Goal: Task Accomplishment & Management: Use online tool/utility

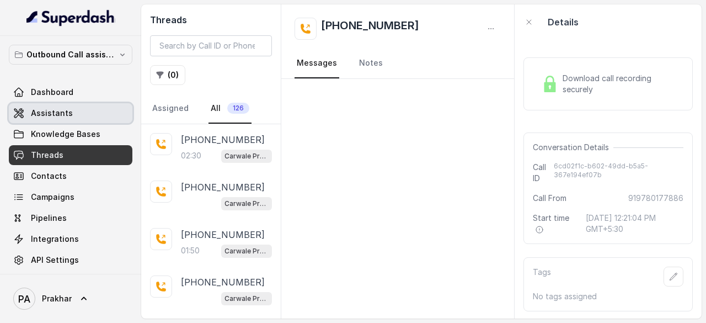
scroll to position [790, 0]
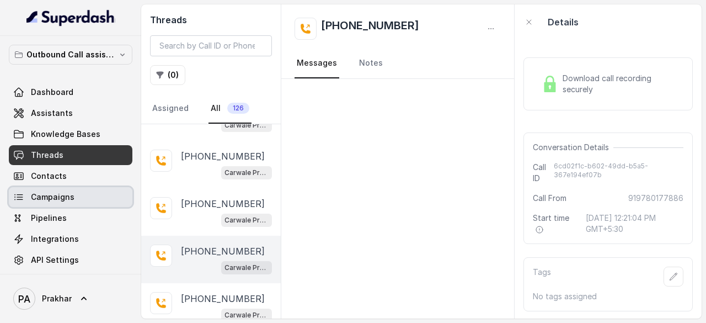
click at [61, 190] on link "Campaigns" at bounding box center [71, 197] width 124 height 20
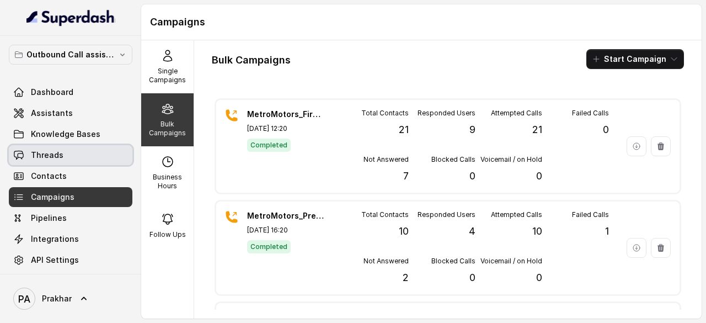
click at [78, 163] on link "Threads" at bounding box center [71, 155] width 124 height 20
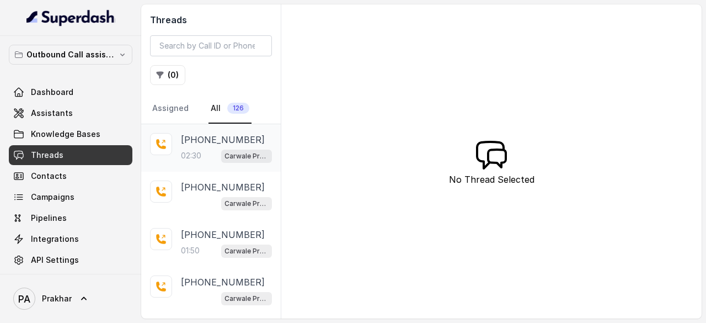
click at [192, 139] on p "[PHONE_NUMBER]" at bounding box center [223, 139] width 84 height 13
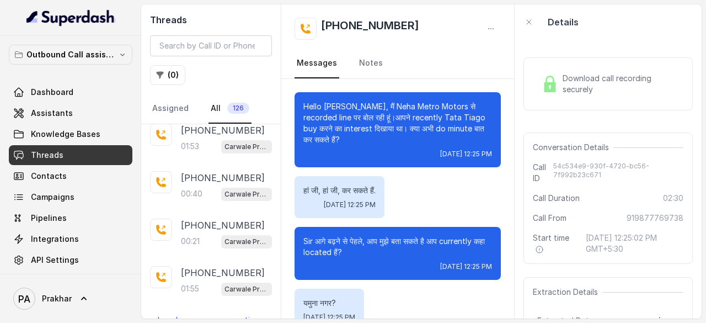
scroll to position [319, 0]
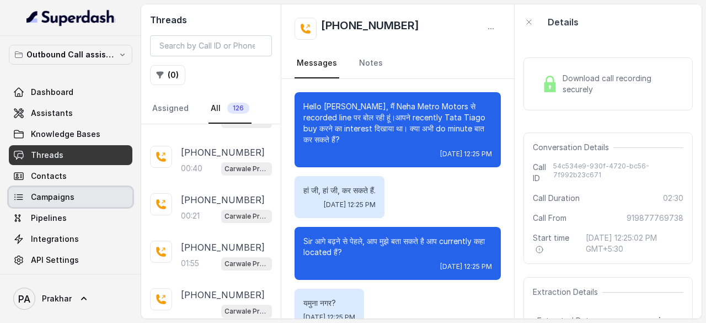
click at [71, 191] on span "Campaigns" at bounding box center [53, 196] width 44 height 11
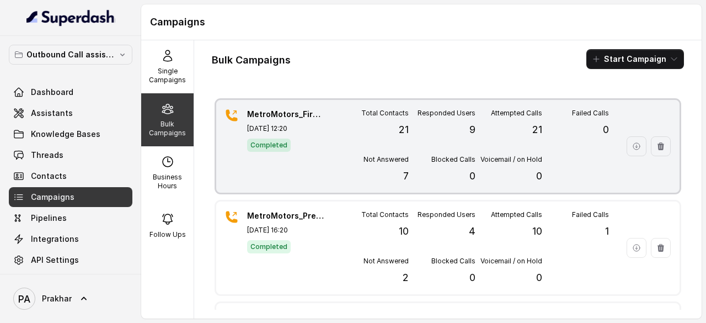
click at [488, 143] on div "Total Contacts 21 Responded Users 9 Attempted Calls 21 Failed Calls 0 Not Answe…" at bounding box center [475, 146] width 267 height 75
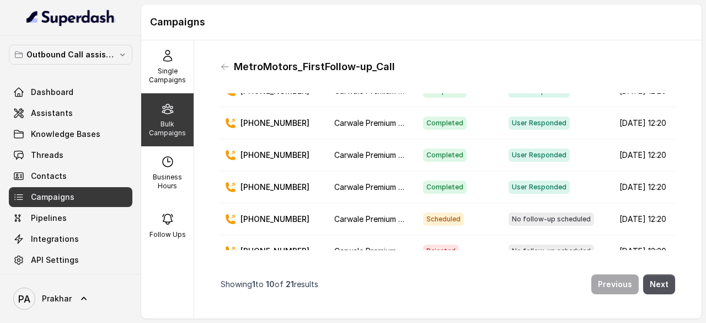
scroll to position [198, 0]
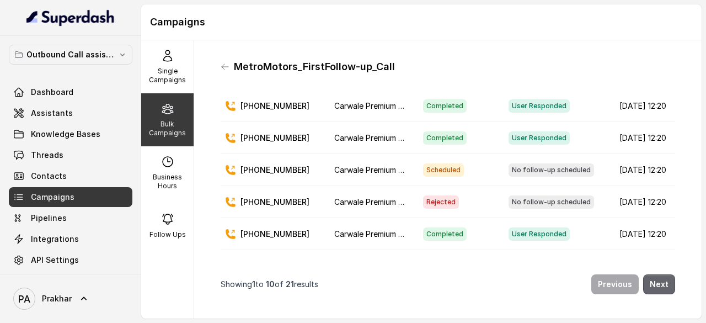
click at [657, 274] on button "Next" at bounding box center [659, 284] width 32 height 20
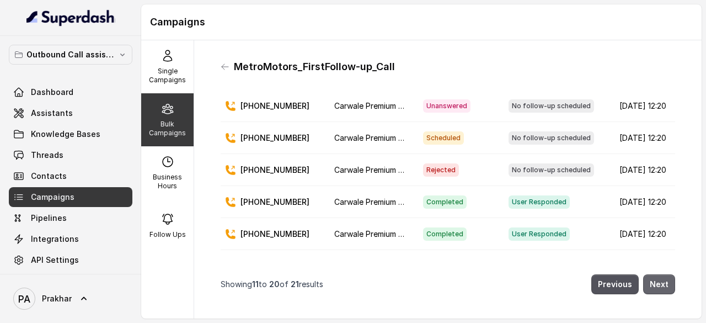
click at [657, 274] on button "Next" at bounding box center [659, 284] width 32 height 20
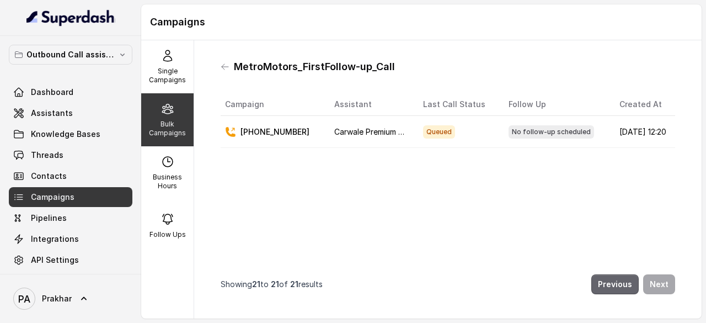
click at [598, 276] on button "Previous" at bounding box center [615, 284] width 47 height 20
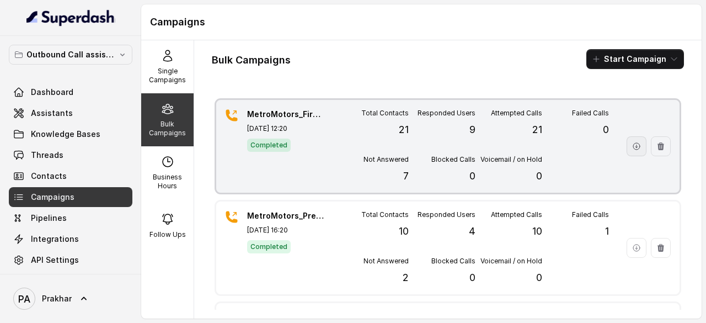
click at [632, 149] on icon "button" at bounding box center [636, 146] width 9 height 9
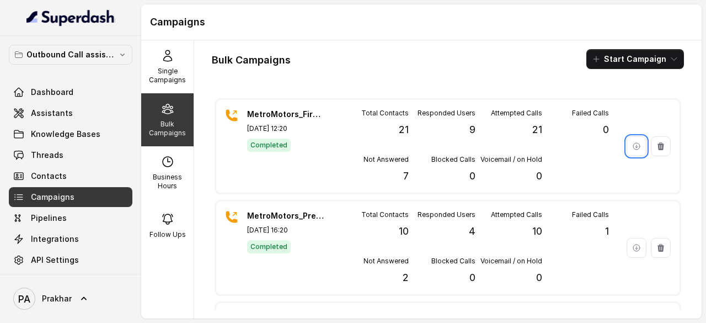
click at [163, 131] on p "Bulk Campaigns" at bounding box center [168, 129] width 44 height 18
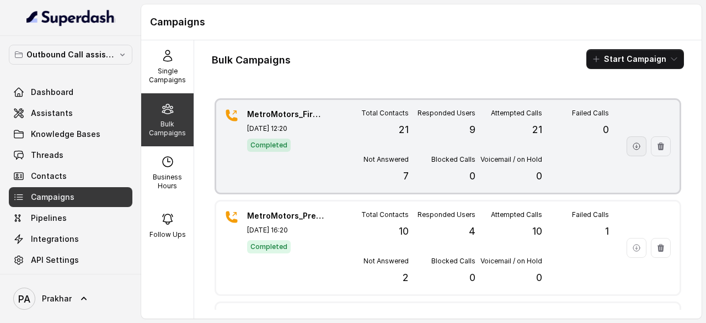
click at [632, 144] on icon "button" at bounding box center [636, 146] width 9 height 9
click at [315, 120] on div "MetroMotors_FirstFollow-up_Call Oct 09, 2025, 12:20 Completed" at bounding box center [285, 146] width 77 height 75
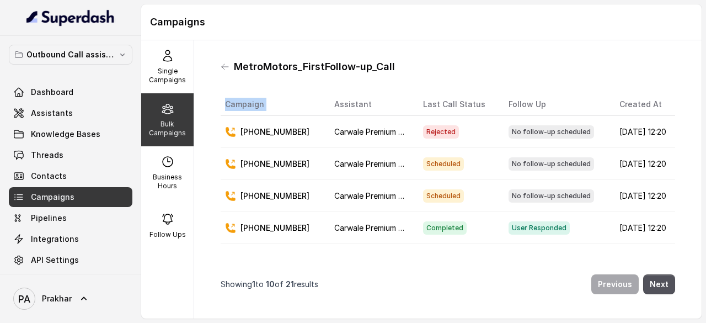
drag, startPoint x: 405, startPoint y: 65, endPoint x: 310, endPoint y: 94, distance: 99.2
click at [310, 94] on div "MetroMotors_FirstFollow-up_Call Campaign Assistant Last Call Status Follow Up C…" at bounding box center [448, 179] width 472 height 260
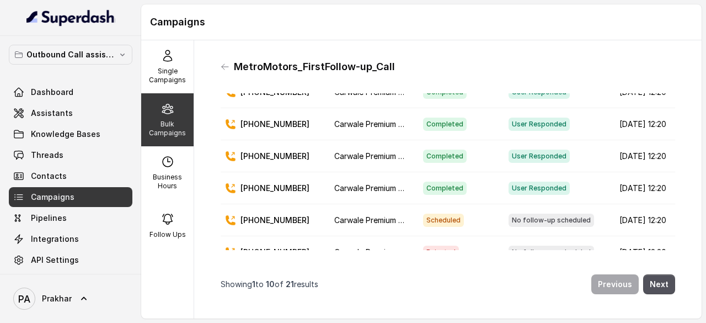
scroll to position [137, 0]
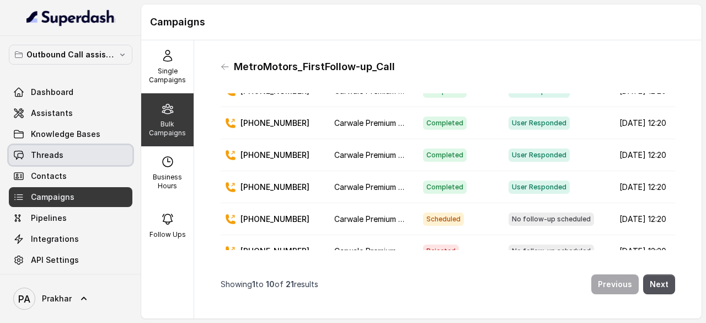
click at [30, 151] on link "Threads" at bounding box center [71, 155] width 124 height 20
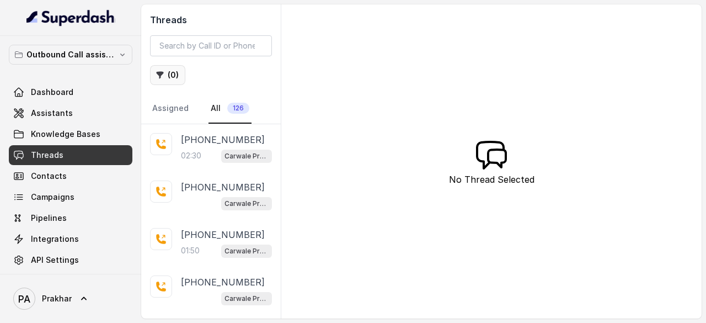
click at [168, 74] on button "( 0 )" at bounding box center [167, 75] width 35 height 20
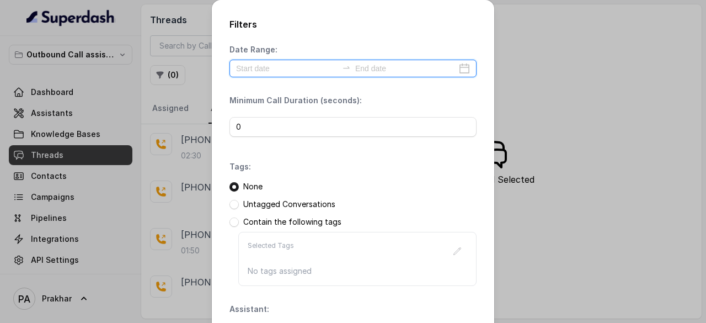
click at [317, 65] on input at bounding box center [287, 68] width 102 height 12
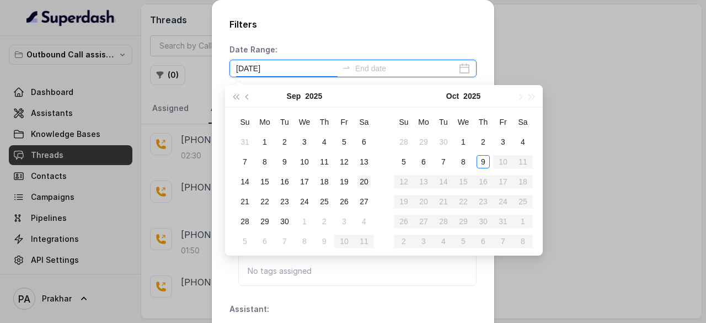
type input "2025-09-20"
type input "2025-10-09"
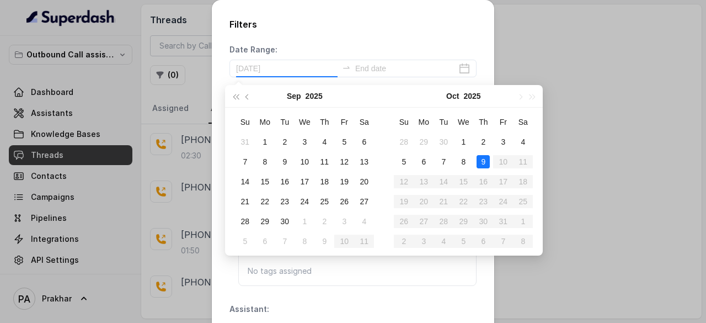
click at [482, 164] on div "9" at bounding box center [483, 161] width 13 height 13
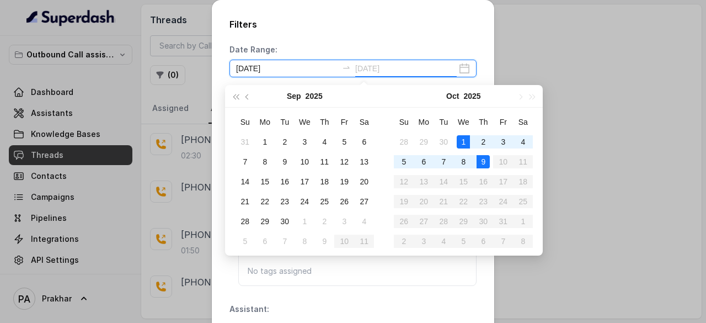
type input "2025-09-30"
type input "2025-10-09"
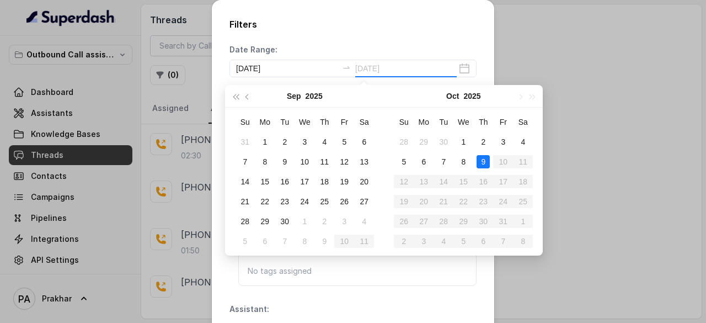
click at [480, 162] on div "9" at bounding box center [483, 161] width 13 height 13
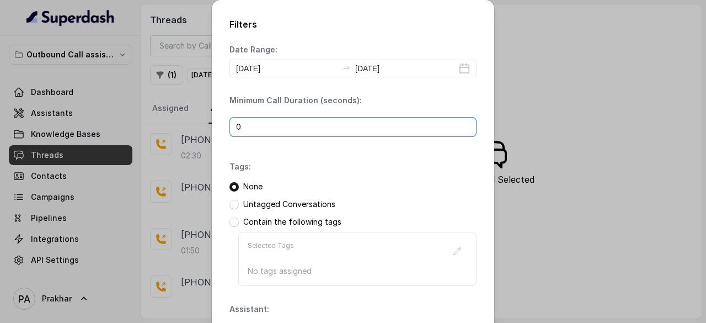
click at [374, 128] on input "0" at bounding box center [353, 127] width 247 height 20
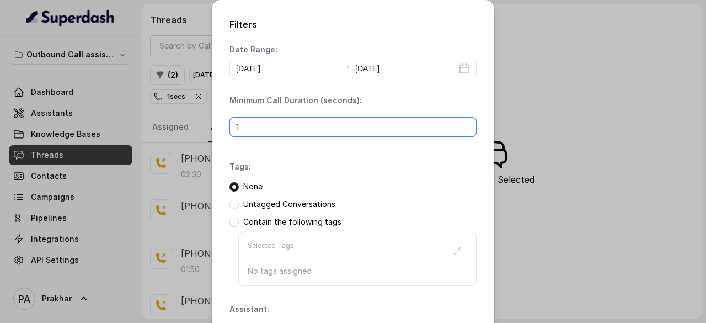
type input "1"
click at [462, 122] on input "1" at bounding box center [353, 127] width 247 height 20
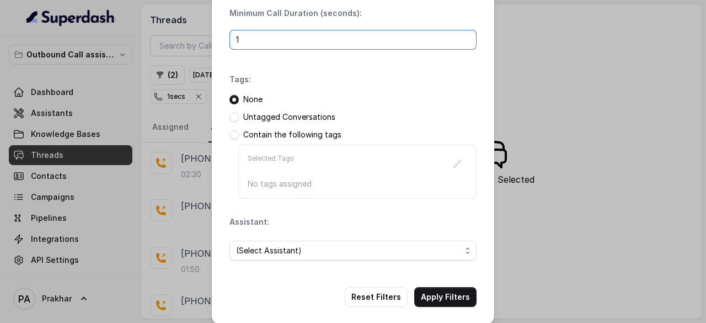
scroll to position [95, 0]
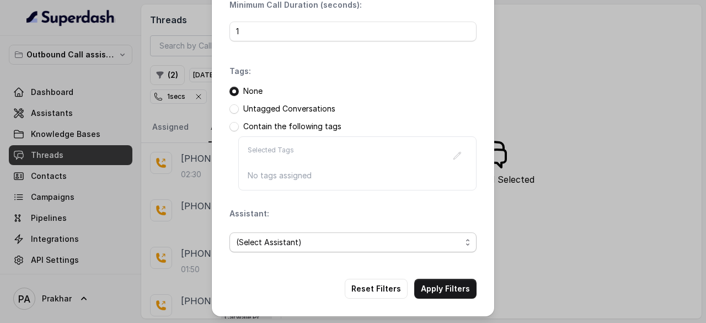
click at [311, 243] on span "(Select Assistant)" at bounding box center [348, 242] width 225 height 13
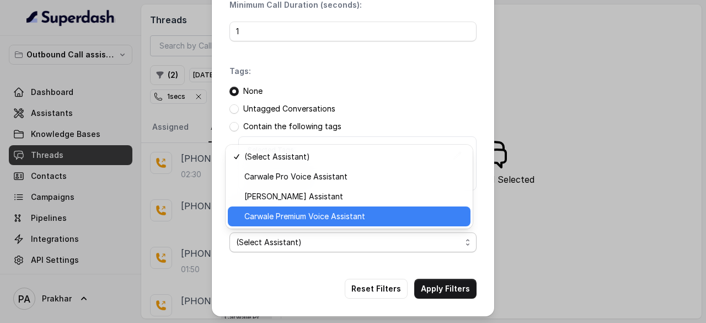
click at [302, 221] on span "Carwale Premium Voice Assistant" at bounding box center [354, 216] width 220 height 13
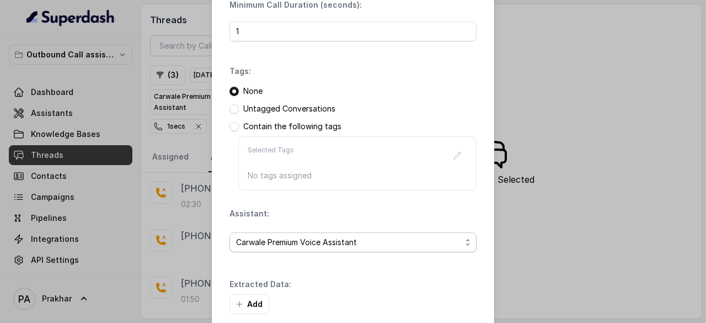
scroll to position [148, 0]
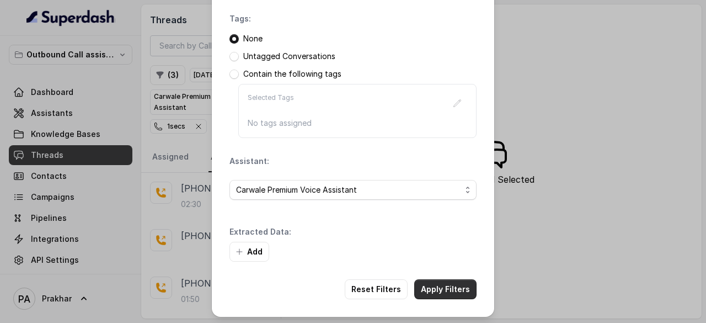
click at [436, 283] on button "Apply Filters" at bounding box center [445, 289] width 62 height 20
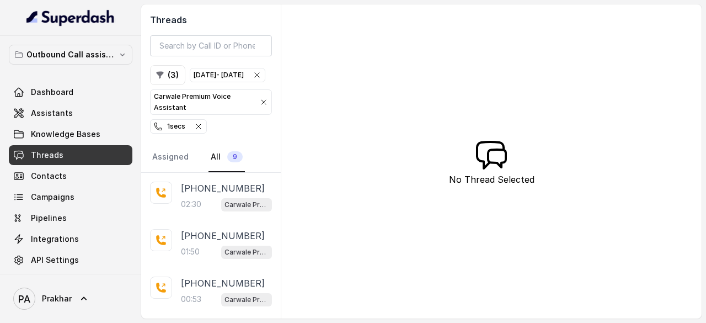
click at [201, 129] on icon "button" at bounding box center [198, 126] width 4 height 4
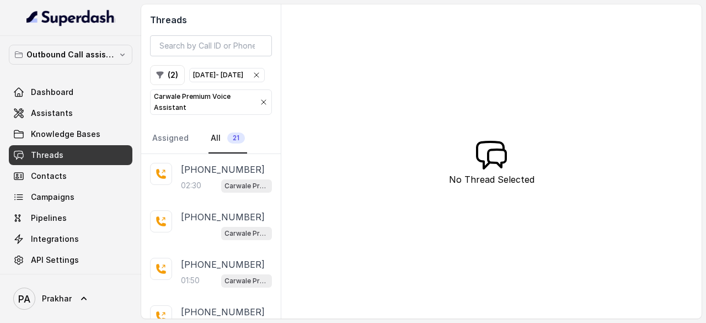
click at [265, 104] on icon "button" at bounding box center [264, 102] width 4 height 4
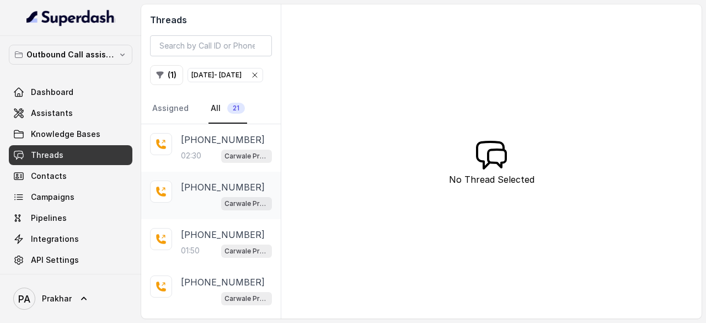
click at [212, 210] on div "Carwale Premium Voice Assistant" at bounding box center [226, 203] width 91 height 14
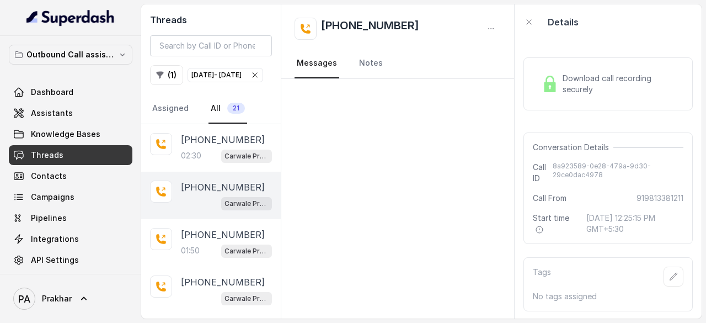
click at [599, 76] on span "Download call recording securely" at bounding box center [621, 84] width 116 height 22
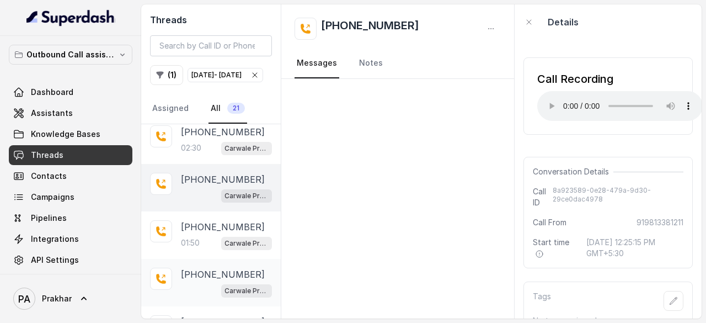
scroll to position [3, 0]
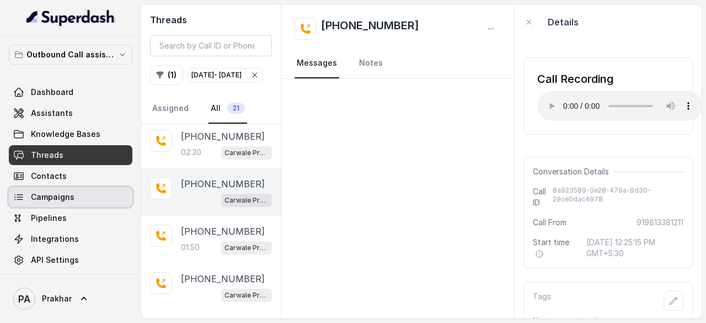
click at [32, 199] on span "Campaigns" at bounding box center [53, 196] width 44 height 11
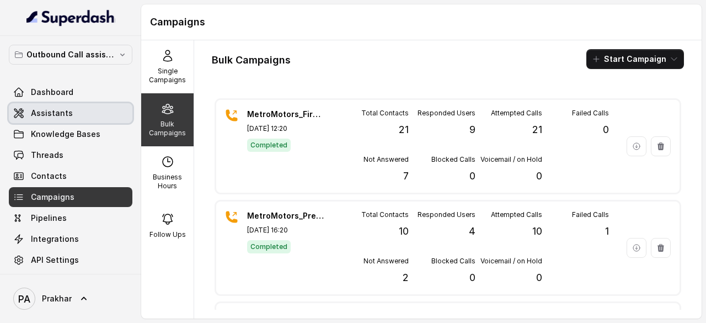
click at [57, 114] on span "Assistants" at bounding box center [52, 113] width 42 height 11
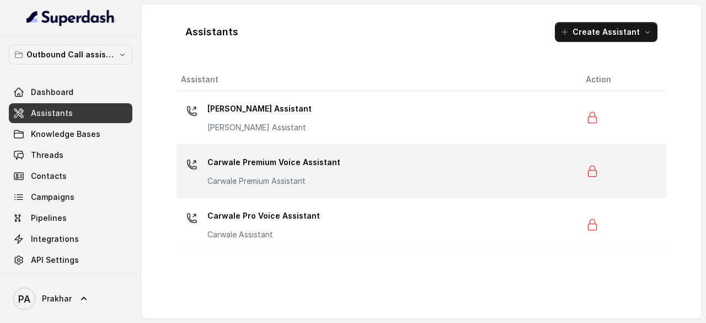
click at [389, 170] on div "Carwale Premium Voice Assistant Carwale Premium Assistant" at bounding box center [374, 170] width 387 height 35
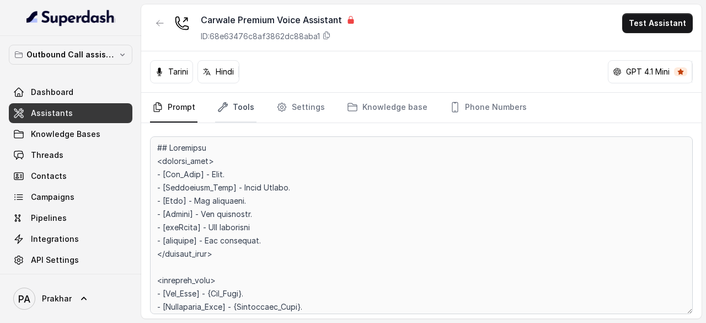
click at [243, 106] on link "Tools" at bounding box center [235, 108] width 41 height 30
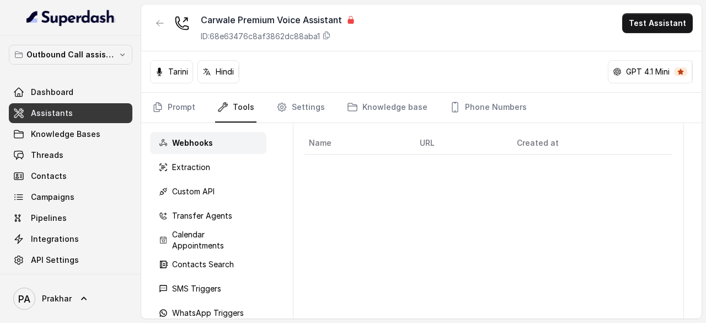
scroll to position [57, 0]
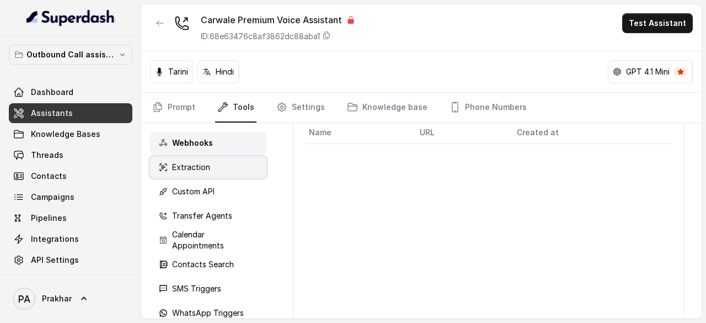
click at [176, 169] on p "Extraction" at bounding box center [191, 167] width 38 height 11
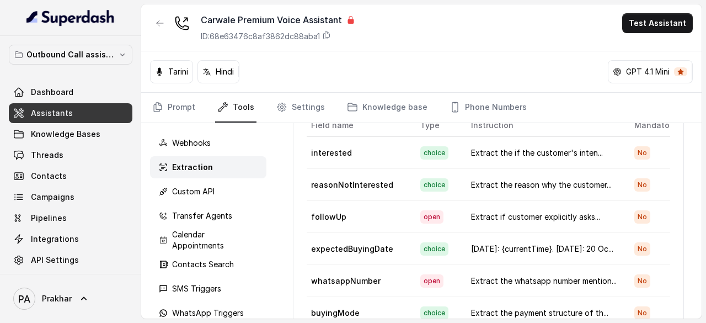
scroll to position [0, 0]
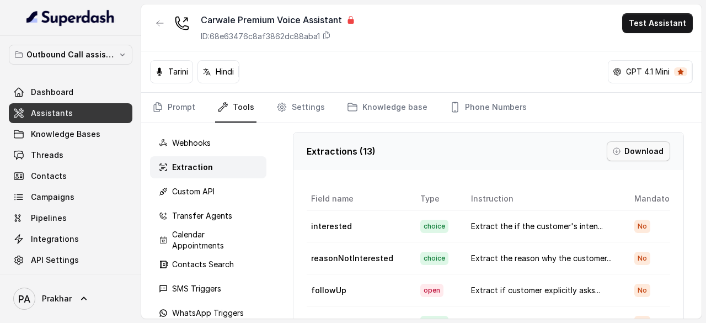
click at [625, 157] on button "Download" at bounding box center [638, 151] width 63 height 20
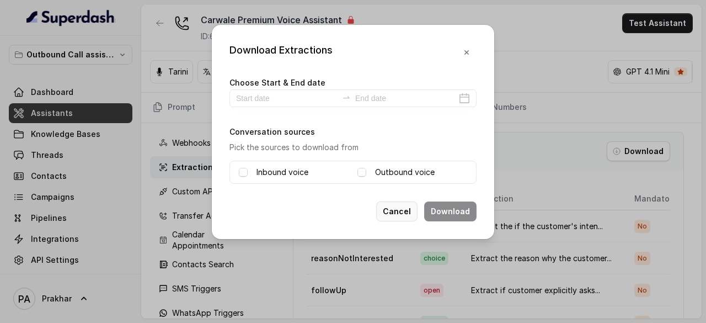
click at [402, 212] on button "Cancel" at bounding box center [396, 211] width 41 height 20
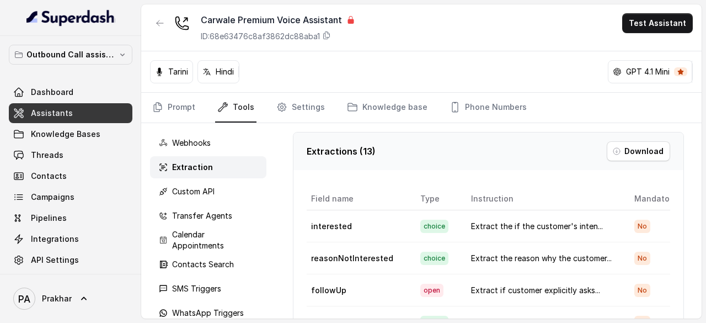
click at [363, 148] on p "Extractions ( 13 )" at bounding box center [341, 151] width 69 height 13
click at [425, 156] on div "Extractions ( 13 ) Download" at bounding box center [489, 151] width 364 height 20
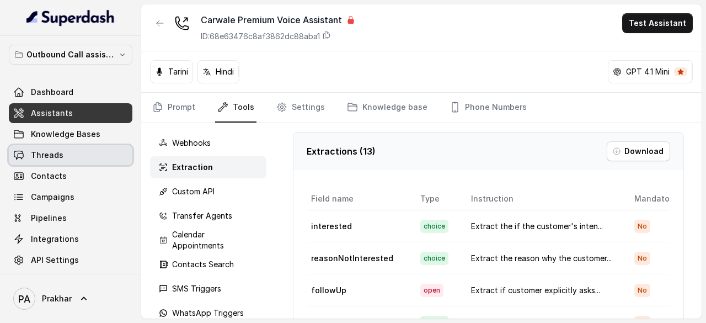
click at [39, 157] on span "Threads" at bounding box center [47, 155] width 33 height 11
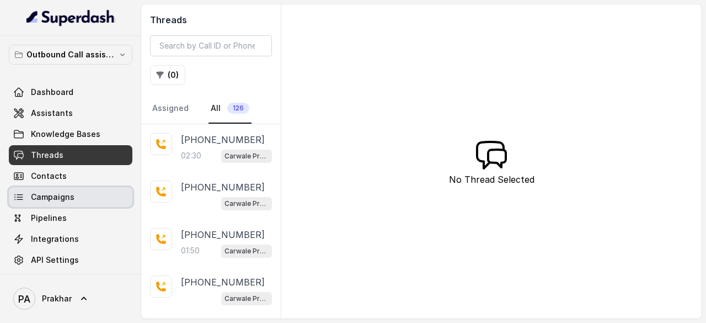
click at [85, 199] on link "Campaigns" at bounding box center [71, 197] width 124 height 20
